Goal: Find specific page/section: Find specific page/section

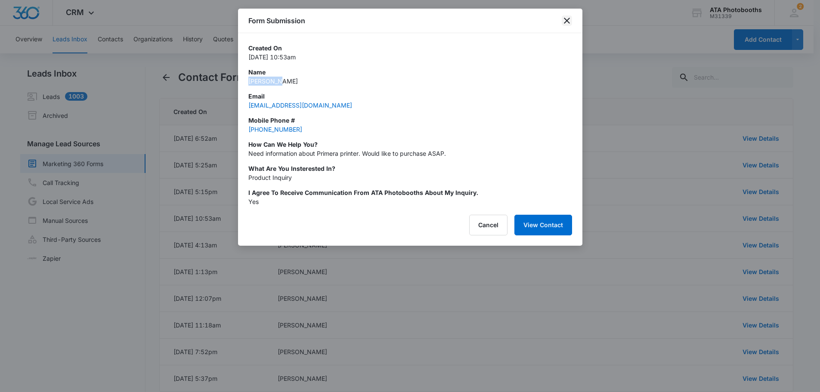
click at [562, 18] on icon "close" at bounding box center [566, 20] width 10 height 10
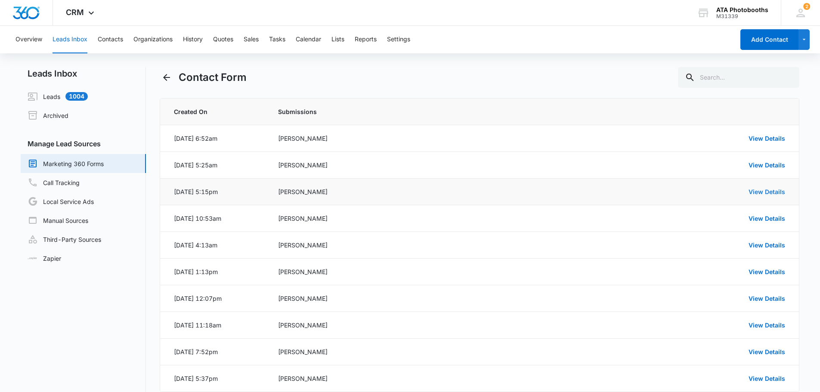
click at [759, 191] on link "View Details" at bounding box center [766, 191] width 37 height 7
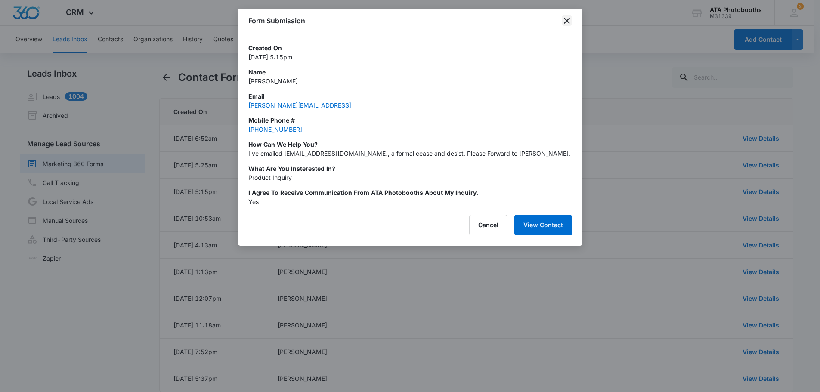
drag, startPoint x: 566, startPoint y: 17, endPoint x: 567, endPoint y: 22, distance: 4.4
click at [566, 19] on icon "close" at bounding box center [566, 20] width 10 height 10
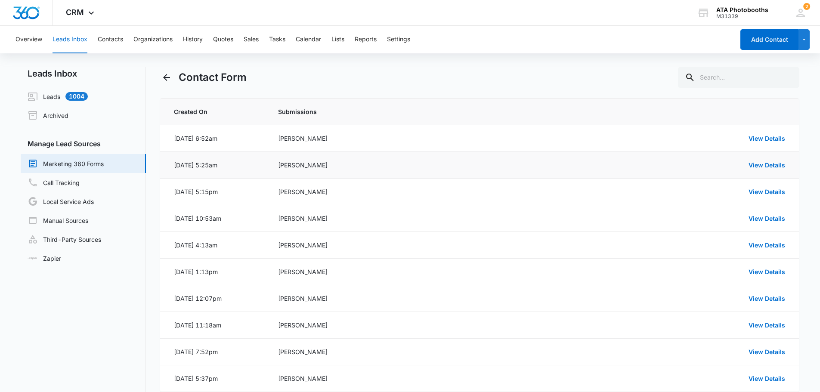
click at [767, 160] on td "View Details" at bounding box center [675, 165] width 247 height 27
click at [766, 161] on div "View Details" at bounding box center [674, 164] width 222 height 9
click at [766, 163] on link "View Details" at bounding box center [766, 164] width 37 height 7
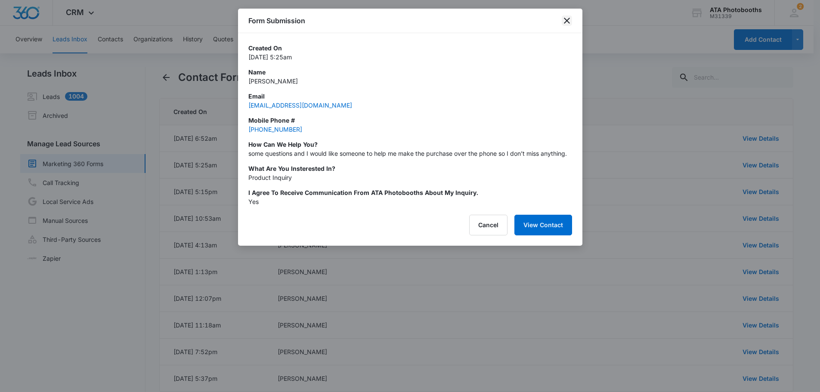
click at [566, 22] on icon "close" at bounding box center [566, 20] width 10 height 10
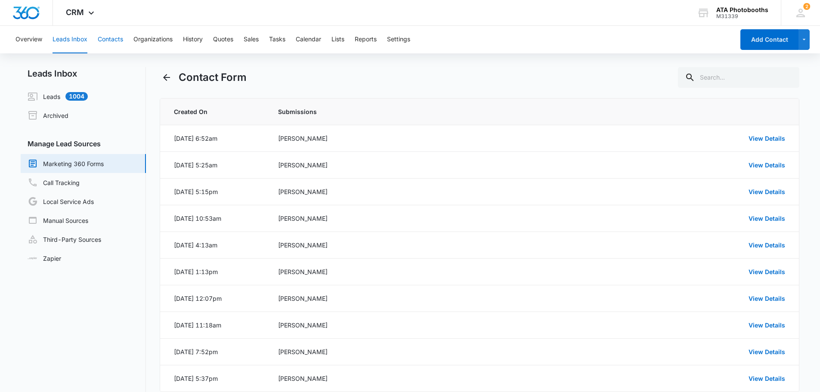
click at [103, 43] on button "Contacts" at bounding box center [110, 40] width 25 height 28
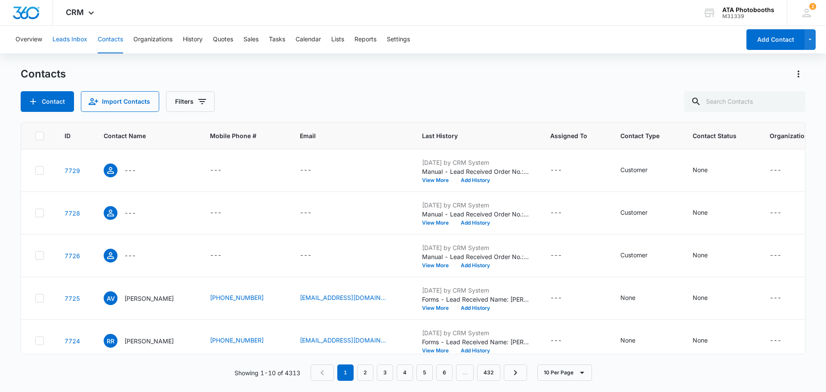
click at [75, 39] on button "Leads Inbox" at bounding box center [69, 40] width 35 height 28
